Goal: Check status: Check status

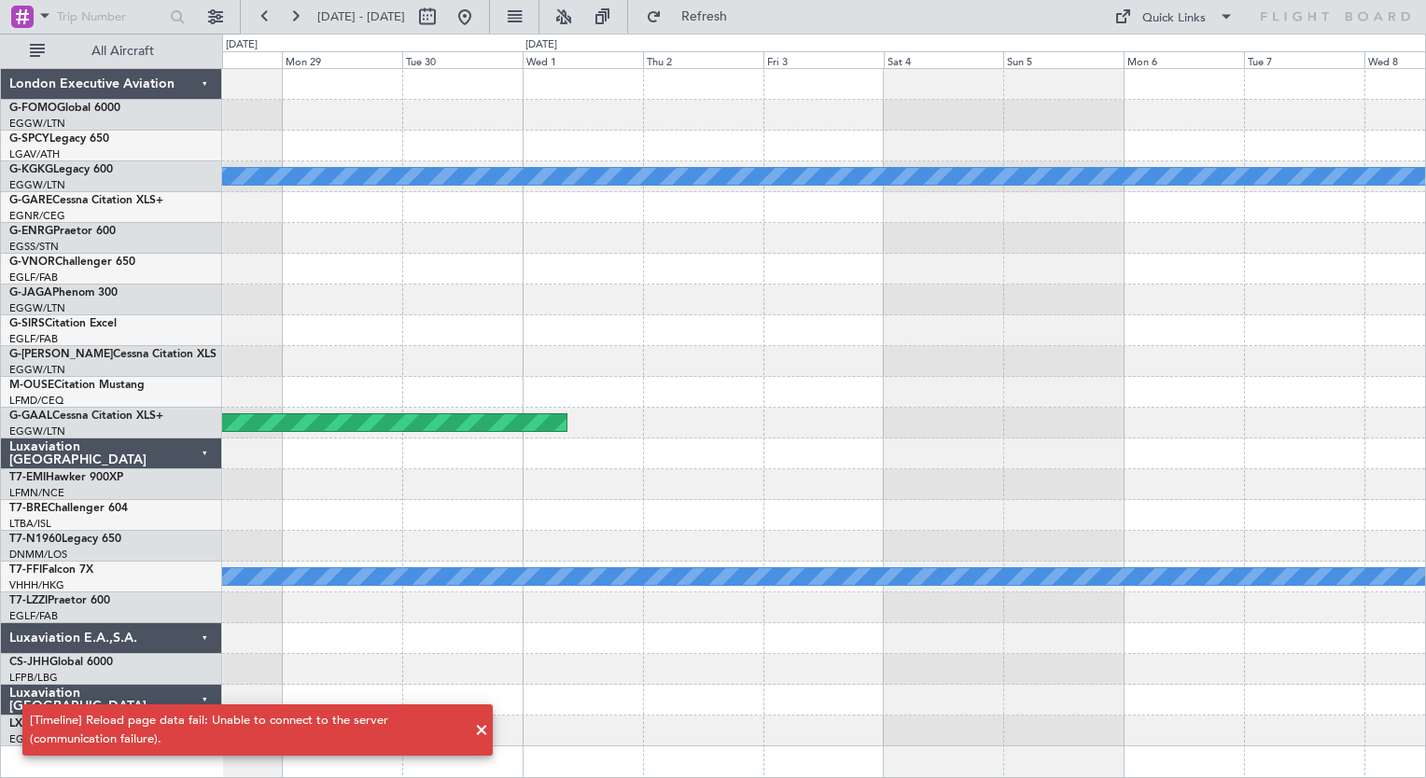
click at [1382, 241] on div "A/C Unavailable [GEOGRAPHIC_DATA] (Ataturk) A/C Unavailable Unplanned Maint [GE…" at bounding box center [823, 407] width 1203 height 677
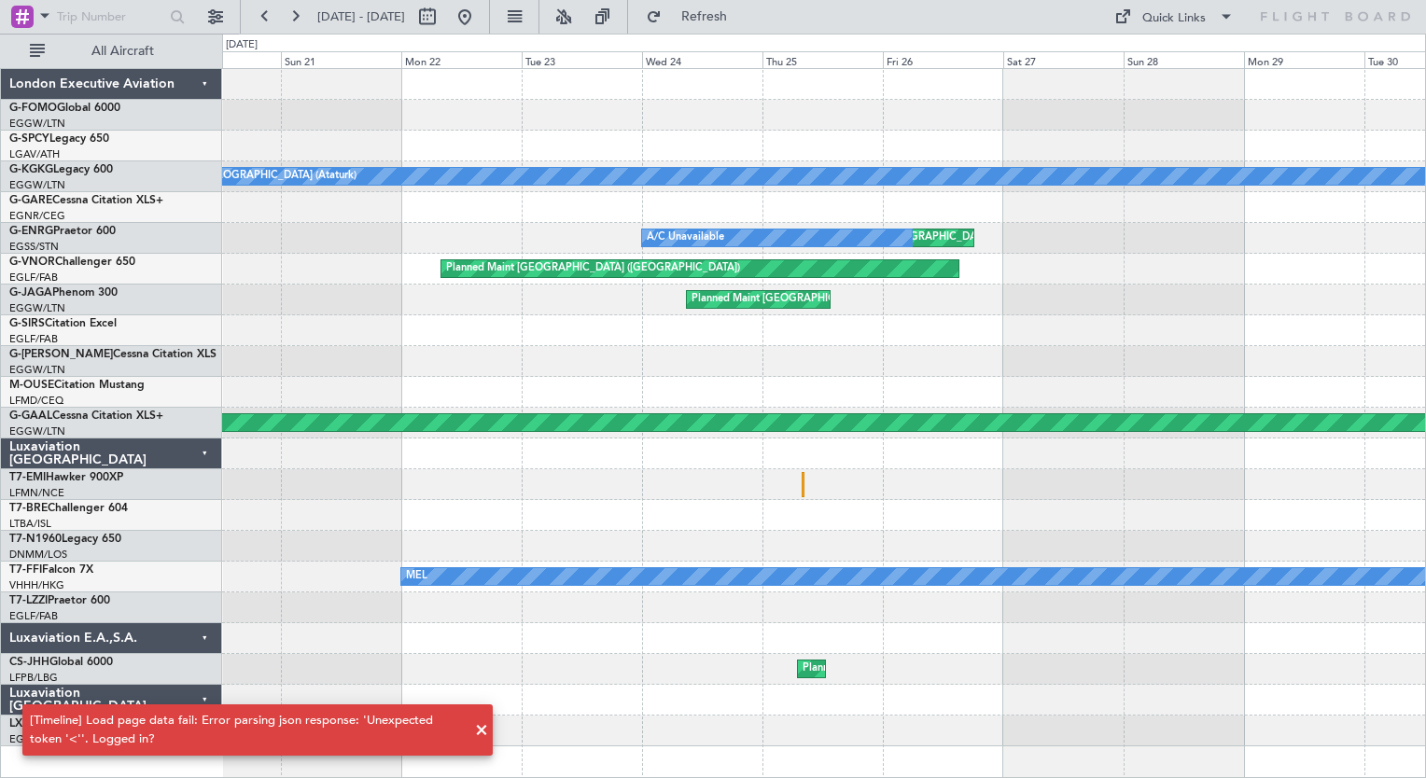
click at [1418, 227] on div "A/C Unavailable [GEOGRAPHIC_DATA] (Ataturk) Unplanned Maint [GEOGRAPHIC_DATA] (…" at bounding box center [823, 407] width 1203 height 677
click at [480, 12] on button at bounding box center [465, 17] width 30 height 30
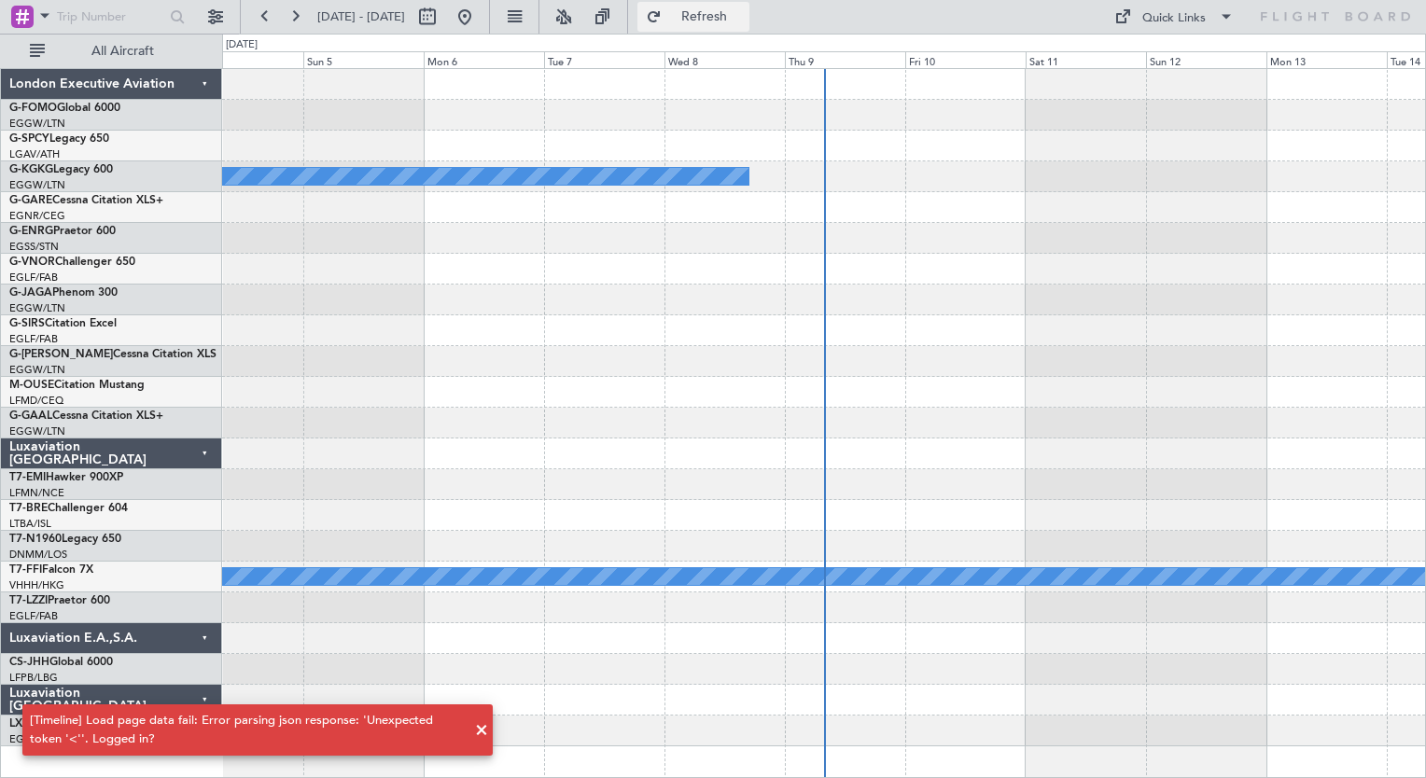
click at [744, 23] on span "Refresh" at bounding box center [704, 16] width 78 height 13
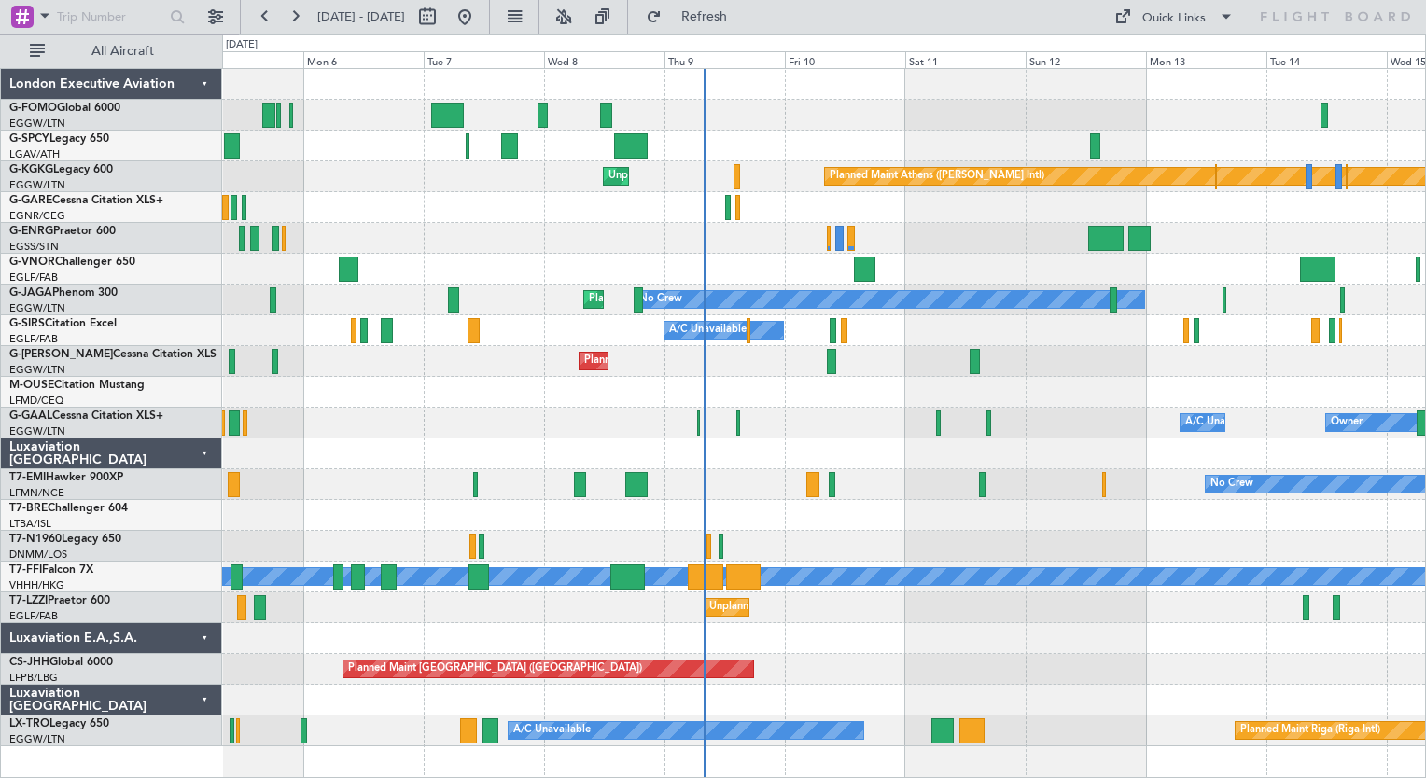
click at [687, 125] on div "Unplanned Maint Bremen Planned Maint Athens (Eleftherios Venizelos Intl) Unplan…" at bounding box center [823, 407] width 1203 height 677
